Goal: Transaction & Acquisition: Purchase product/service

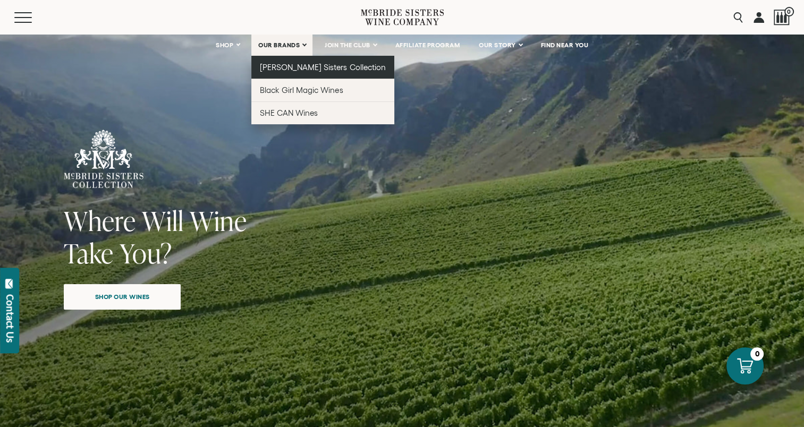
click at [297, 64] on span "[PERSON_NAME] Sisters Collection" at bounding box center [323, 67] width 126 height 9
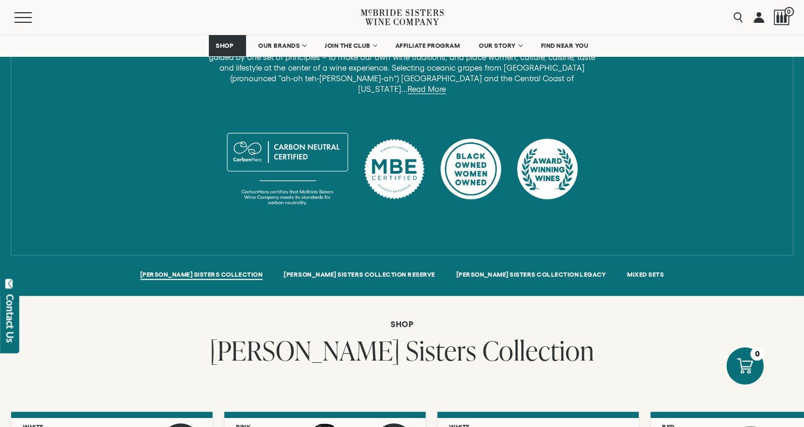
scroll to position [585, 0]
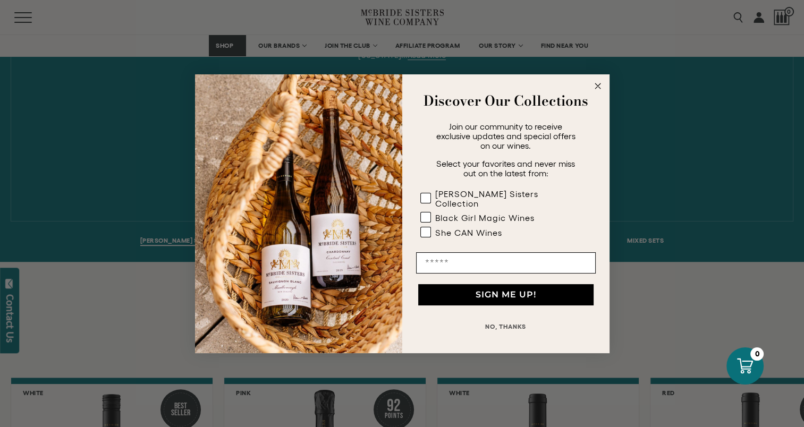
click at [595, 91] on circle "Close dialog" at bounding box center [598, 86] width 12 height 12
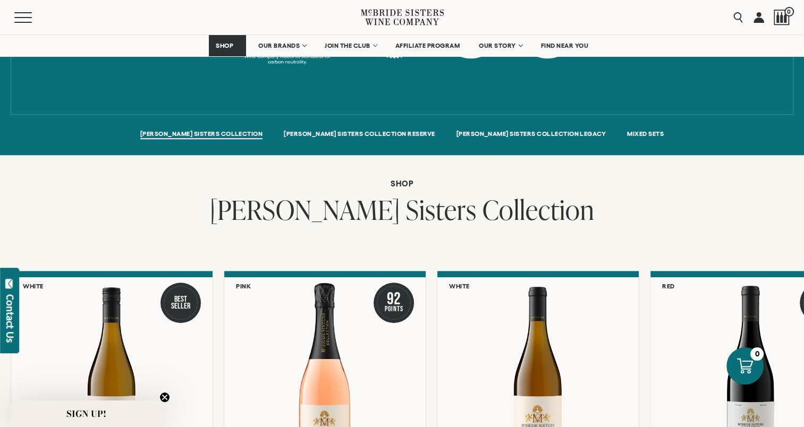
scroll to position [851, 0]
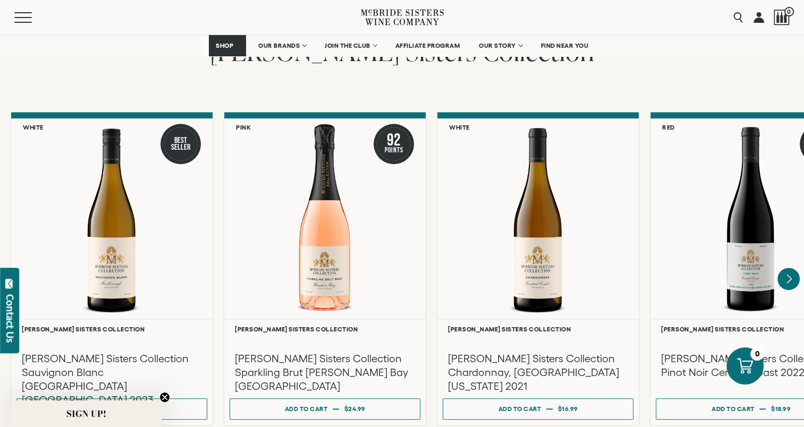
click at [787, 268] on icon "Next" at bounding box center [789, 279] width 22 height 22
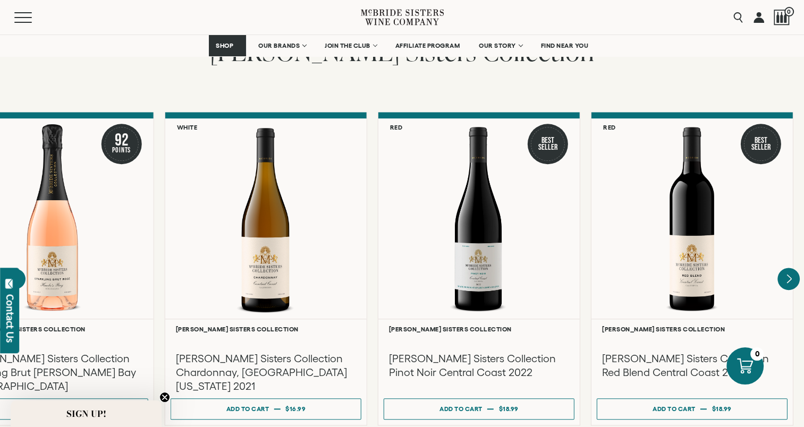
click at [0, 0] on div at bounding box center [0, 0] width 0 height 0
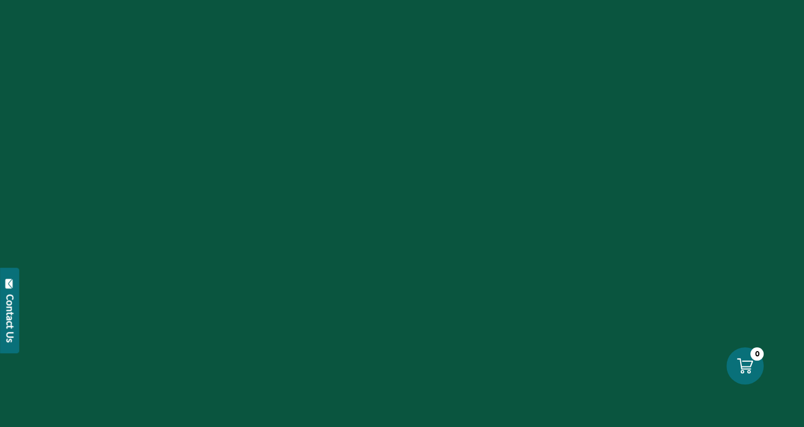
scroll to position [851, 0]
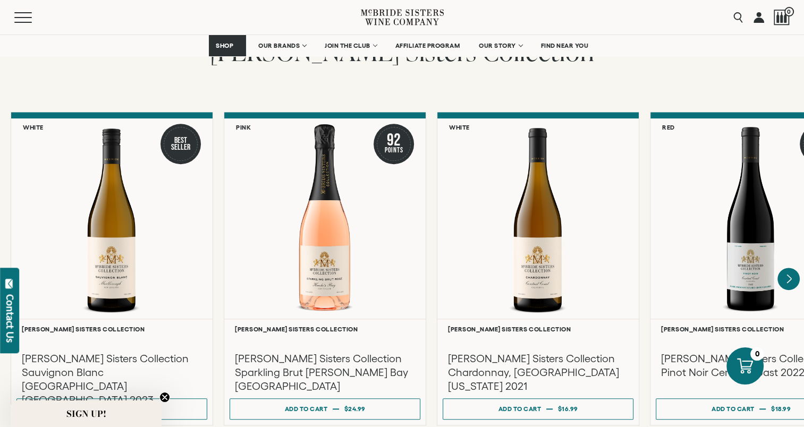
click at [789, 275] on icon "Next" at bounding box center [789, 279] width 4 height 9
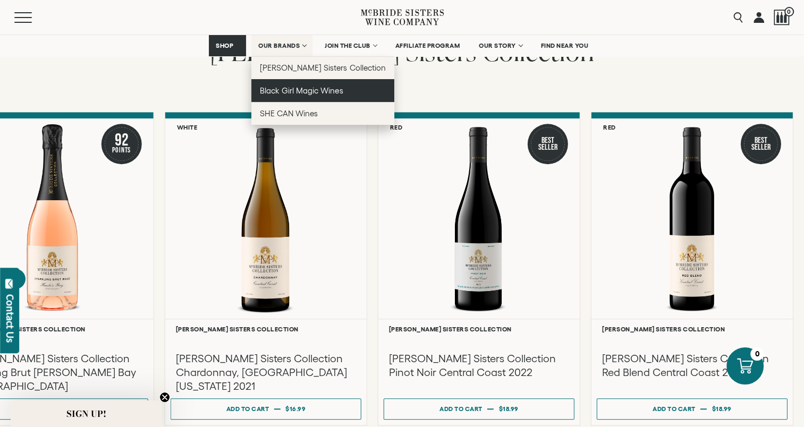
click at [299, 85] on link "Black Girl Magic Wines" at bounding box center [322, 90] width 143 height 23
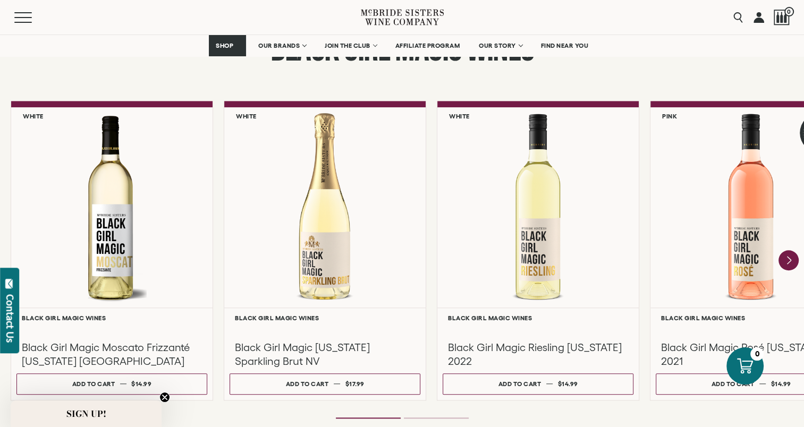
scroll to position [957, 0]
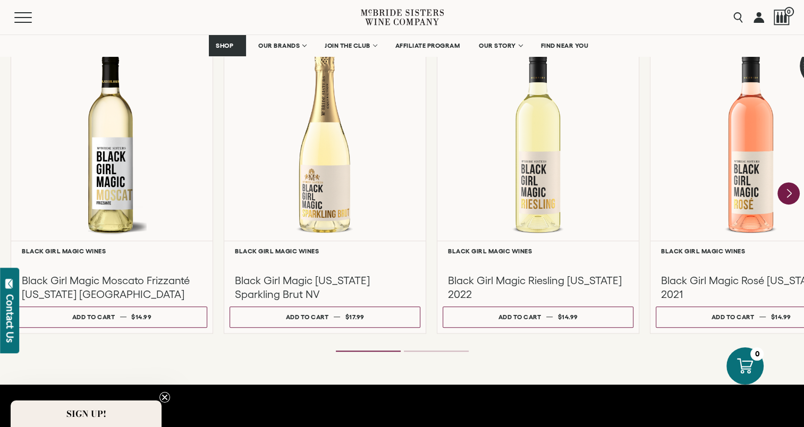
click at [790, 195] on icon "Next" at bounding box center [789, 193] width 4 height 9
